Goal: Browse casually

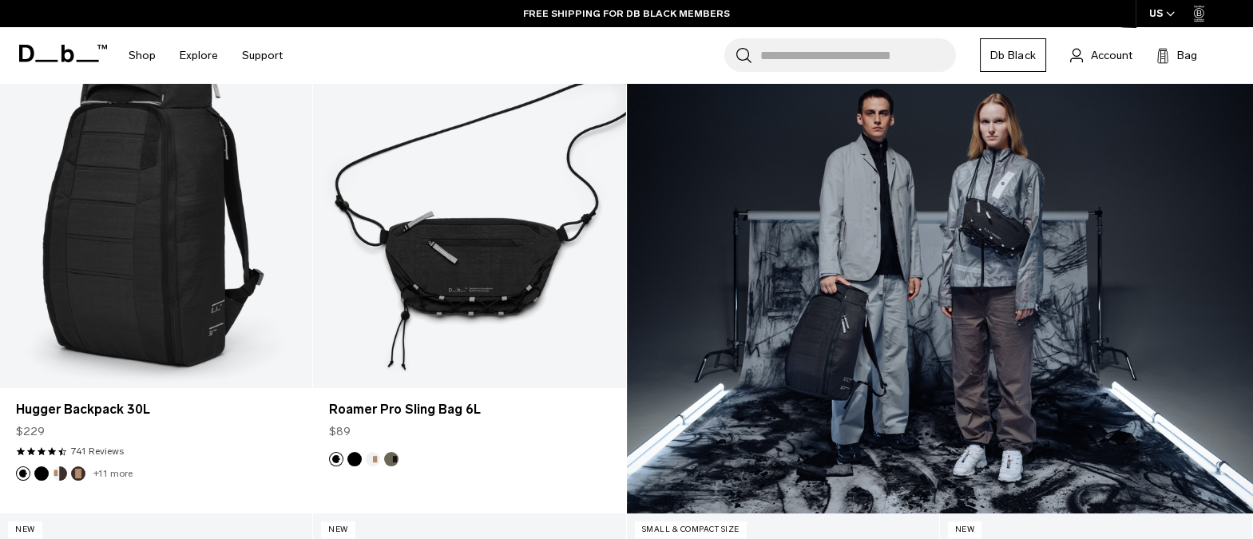
click at [57, 62] on span at bounding box center [63, 53] width 88 height 61
click at [55, 53] on icon at bounding box center [63, 54] width 88 height 18
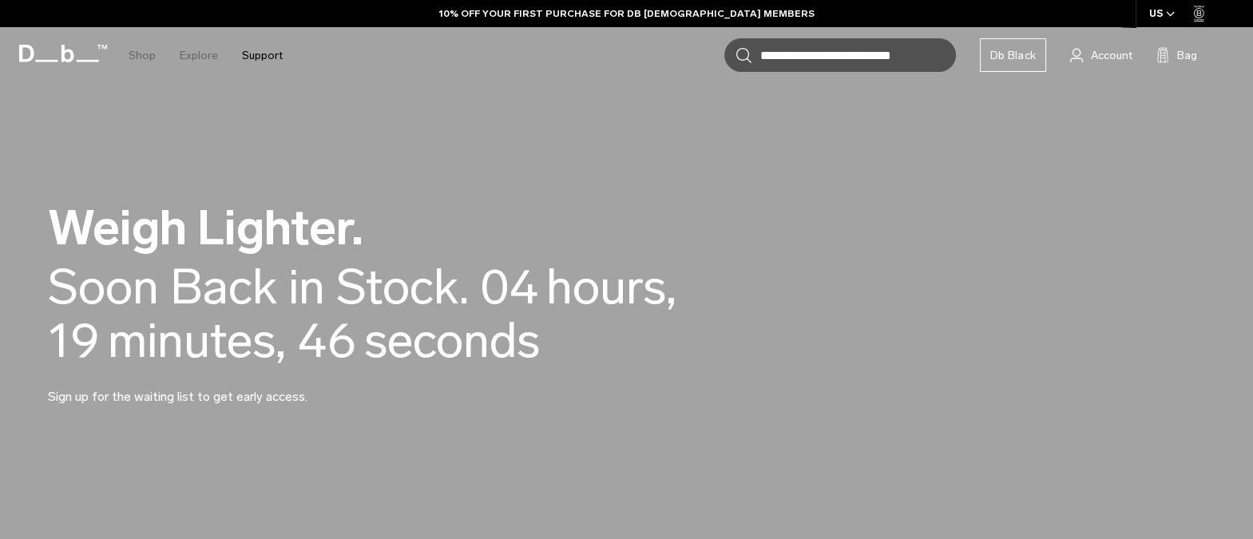
scroll to position [65, 0]
